Goal: Transaction & Acquisition: Purchase product/service

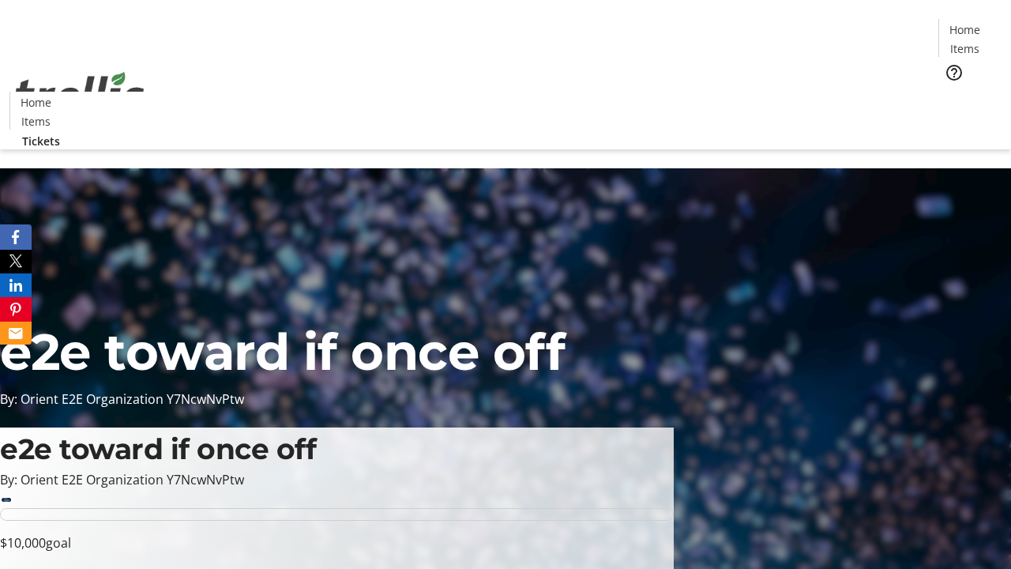
click at [951, 92] on span "Tickets" at bounding box center [970, 100] width 38 height 17
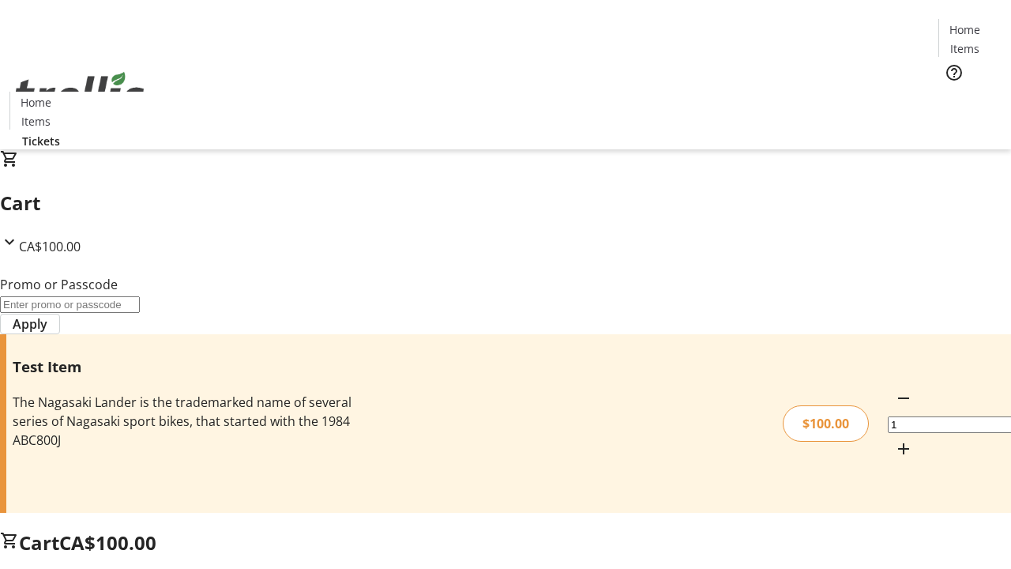
type input "PERCENT"
